Goal: Information Seeking & Learning: Learn about a topic

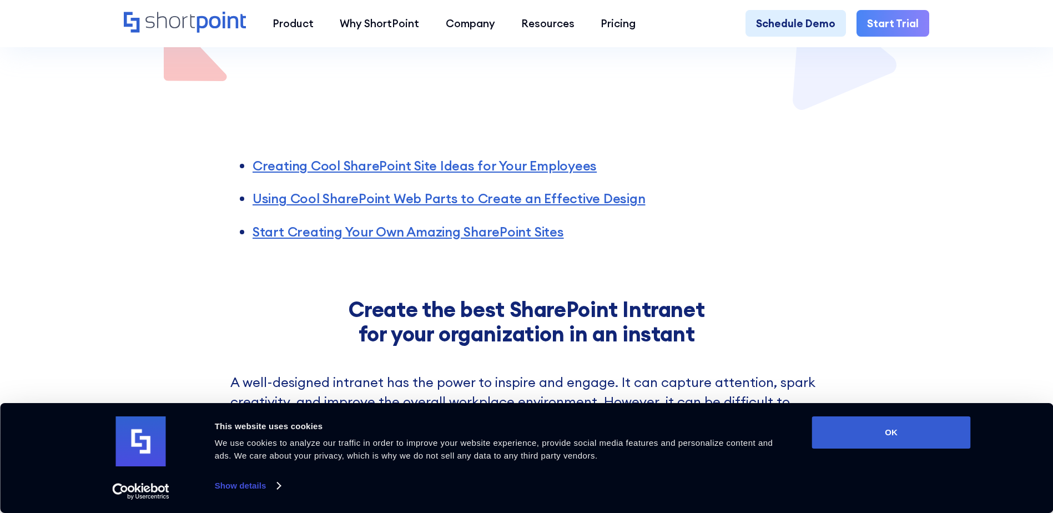
scroll to position [388, 0]
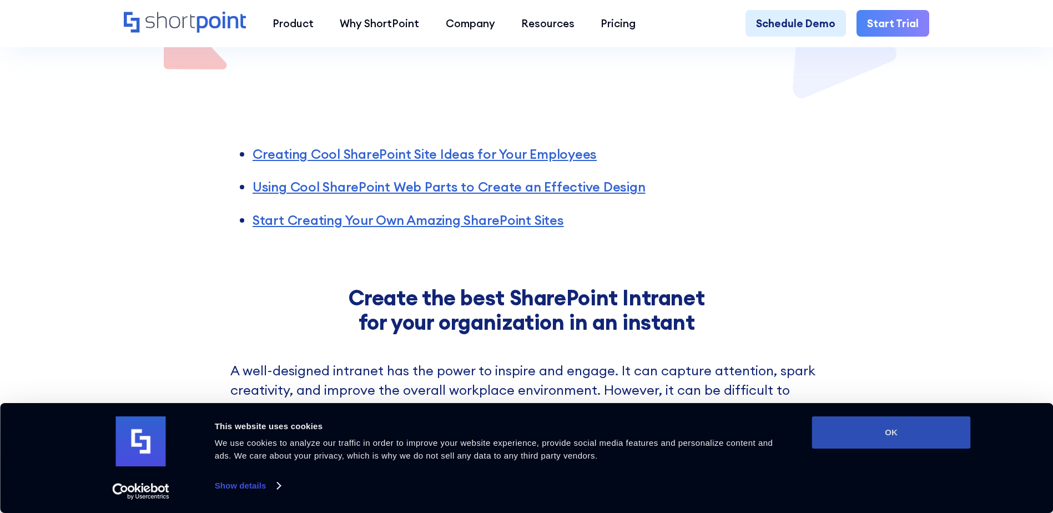
click at [883, 437] on button "OK" at bounding box center [891, 432] width 159 height 32
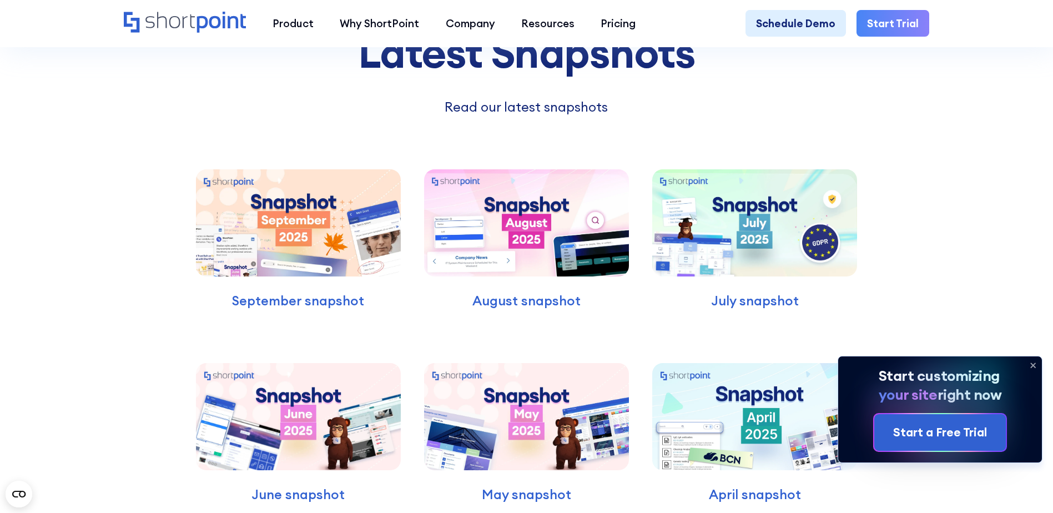
scroll to position [3552, 0]
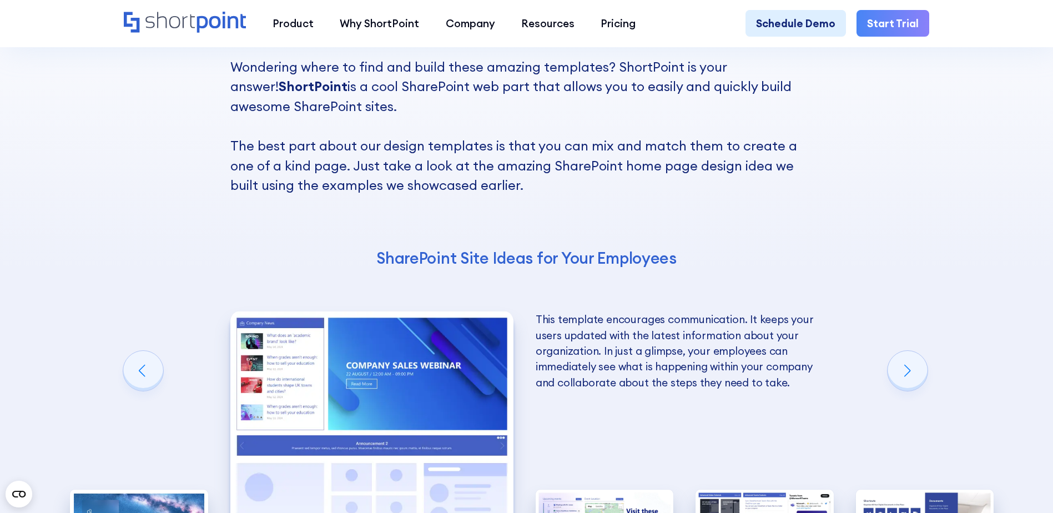
scroll to position [2275, 0]
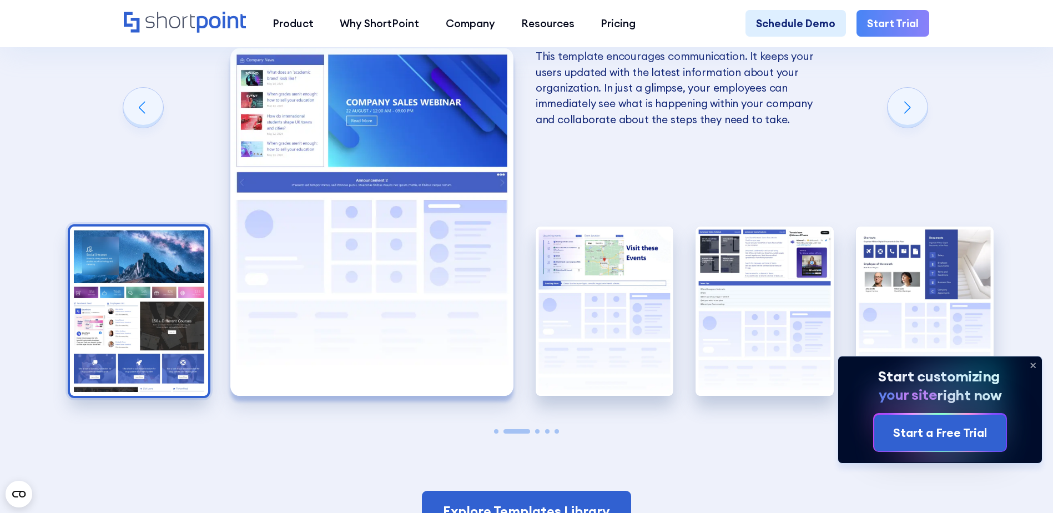
click at [163, 325] on img "1 / 5" at bounding box center [139, 310] width 138 height 169
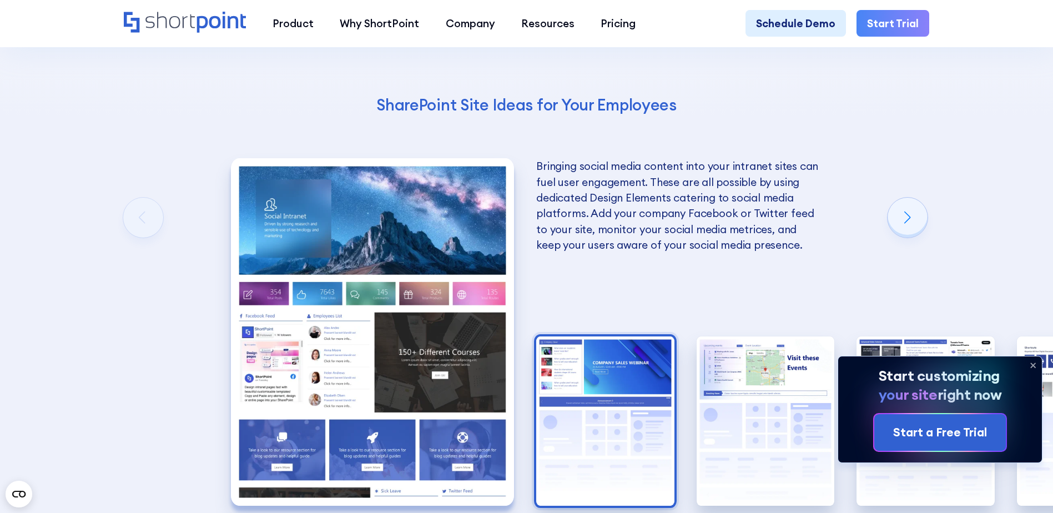
scroll to position [2164, 0]
